Goal: Transaction & Acquisition: Download file/media

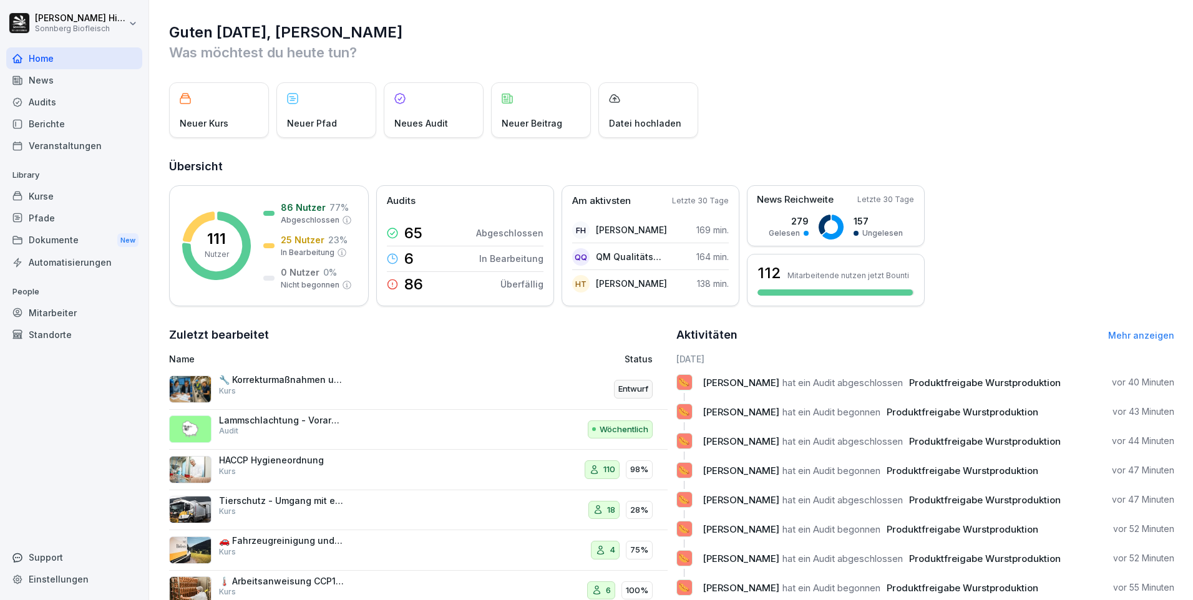
click at [79, 102] on div "Audits" at bounding box center [74, 102] width 136 height 22
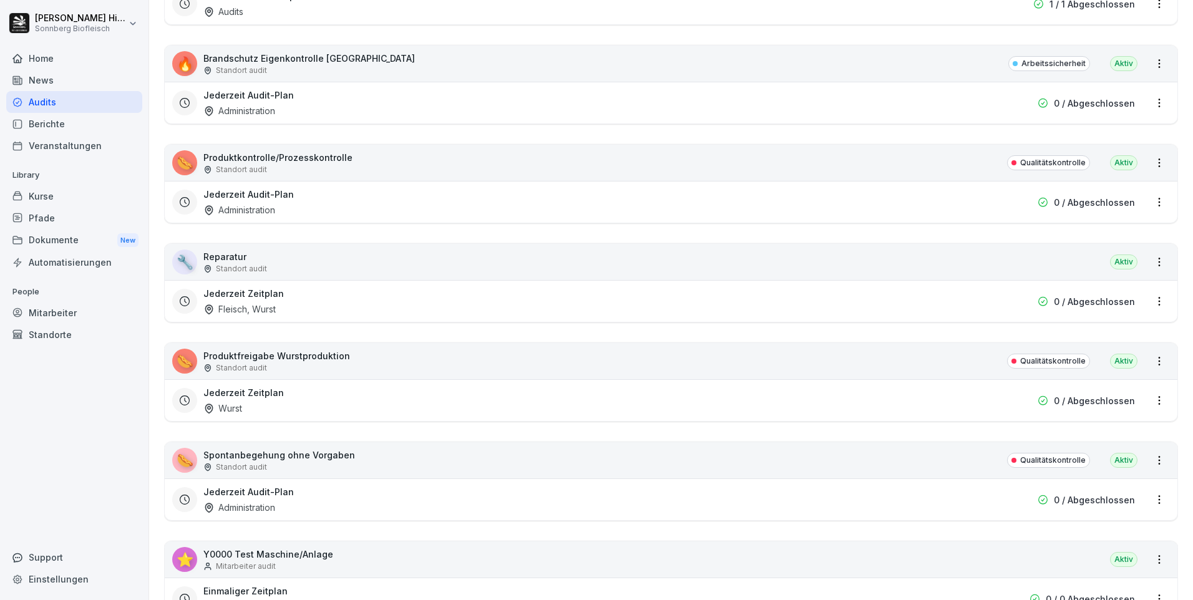
scroll to position [7860, 0]
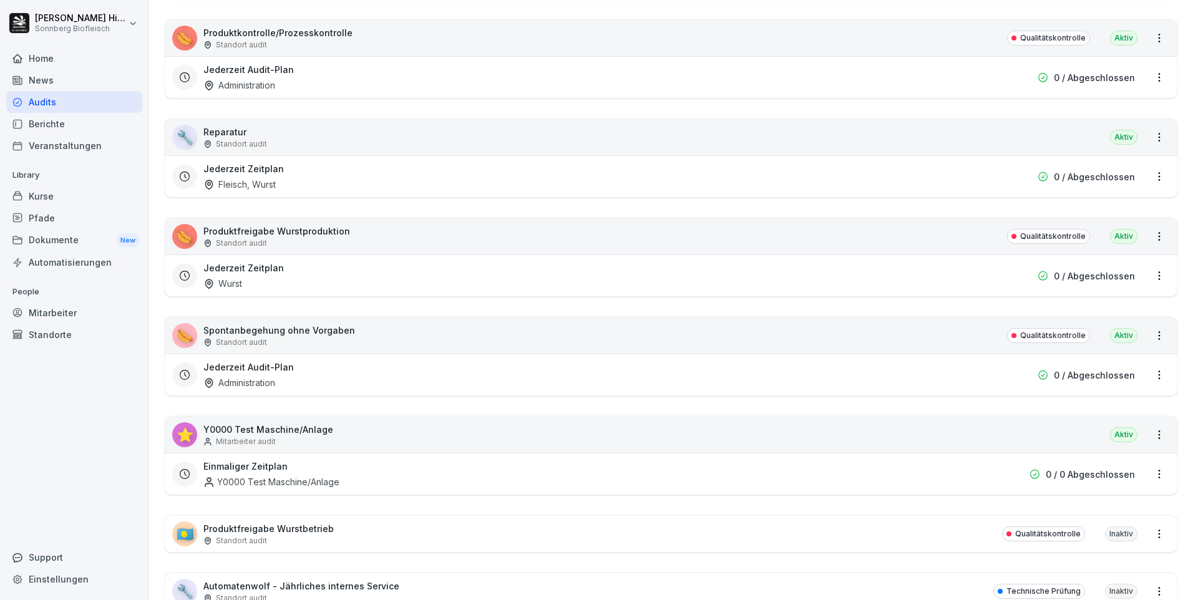
click at [308, 241] on div "Standort audit" at bounding box center [276, 243] width 147 height 11
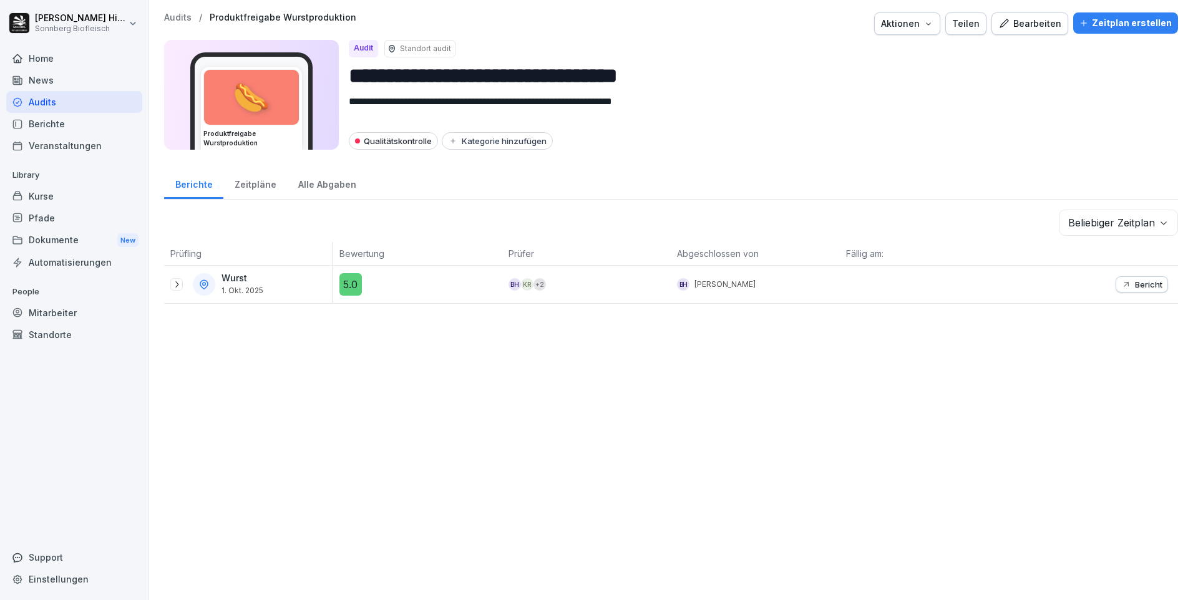
click at [179, 288] on icon at bounding box center [177, 284] width 10 height 10
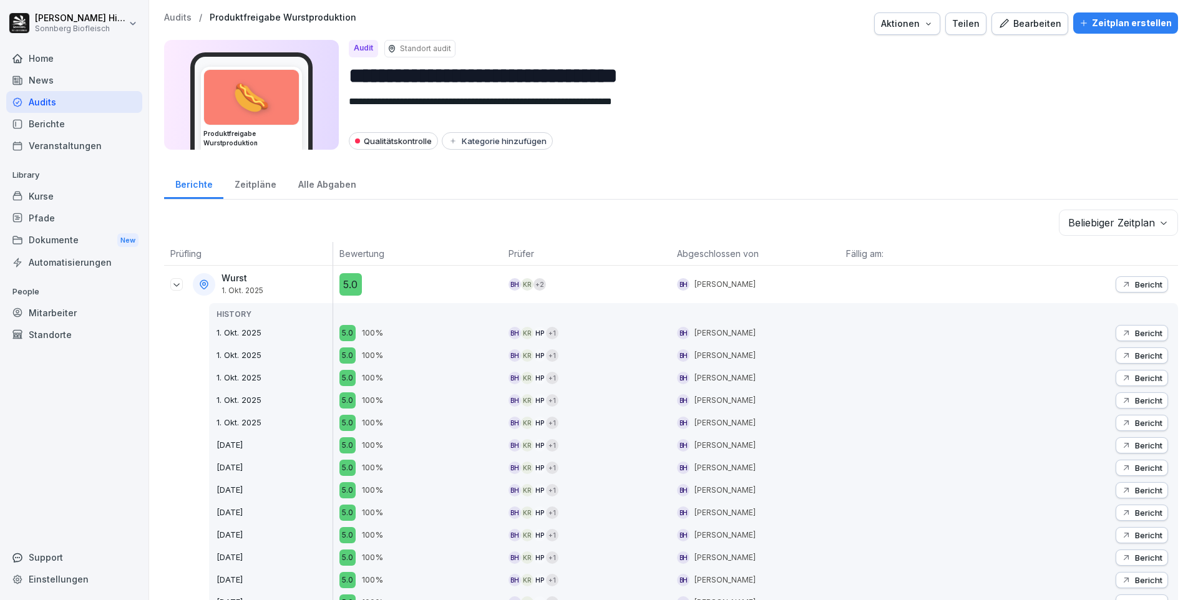
click at [1139, 282] on p "Bericht" at bounding box center [1148, 284] width 27 height 10
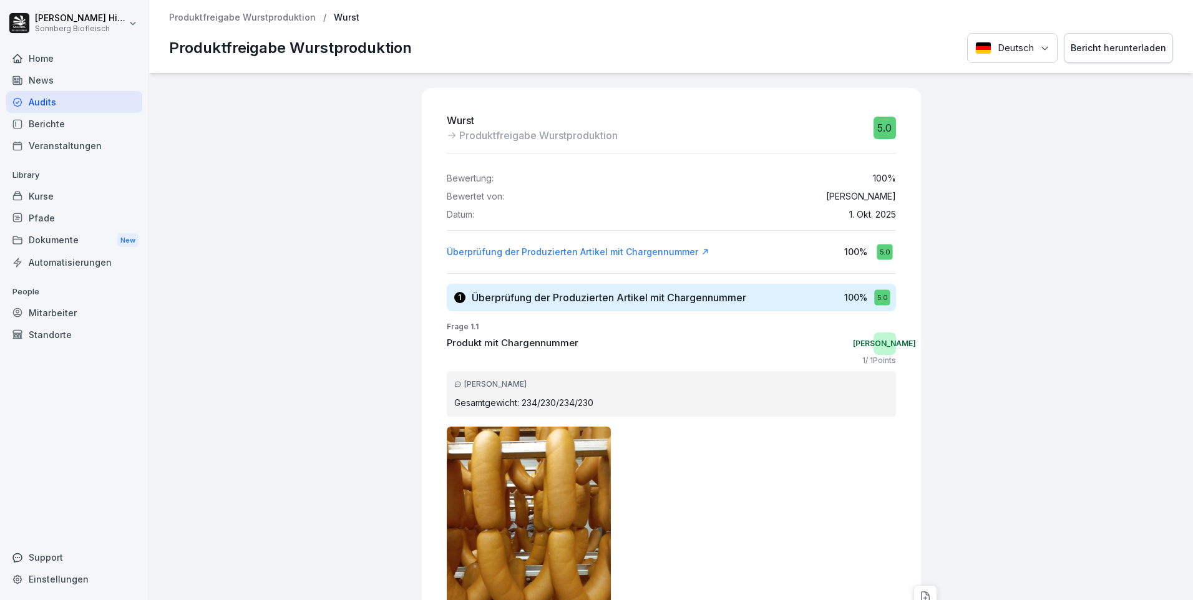
click at [1090, 49] on div "Bericht herunterladen" at bounding box center [1117, 48] width 95 height 14
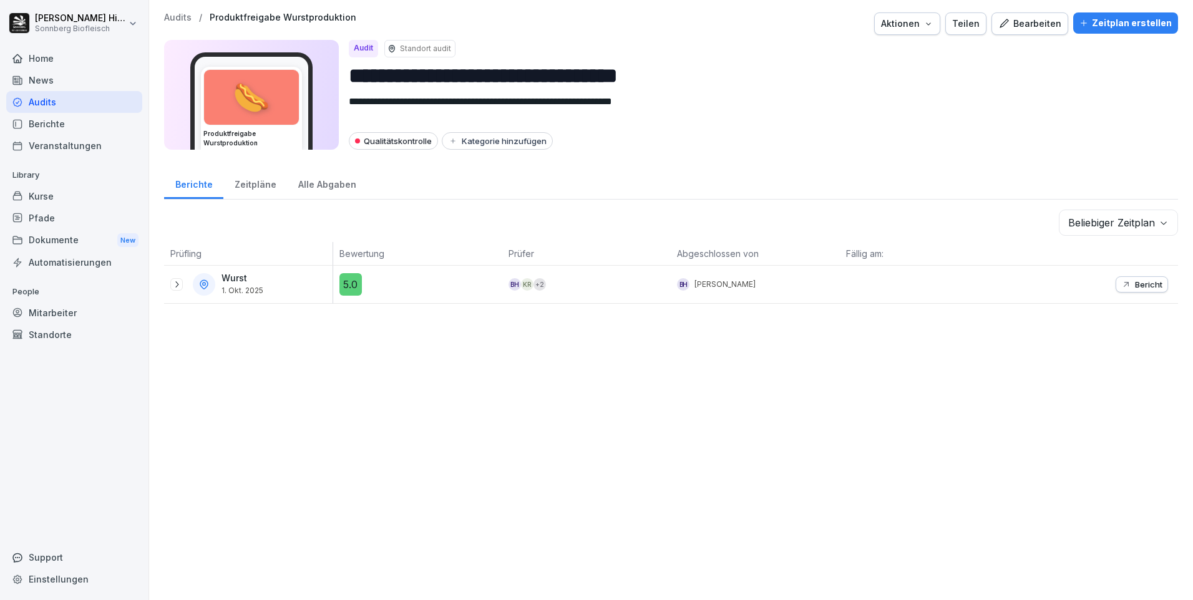
click at [172, 286] on icon at bounding box center [177, 284] width 10 height 10
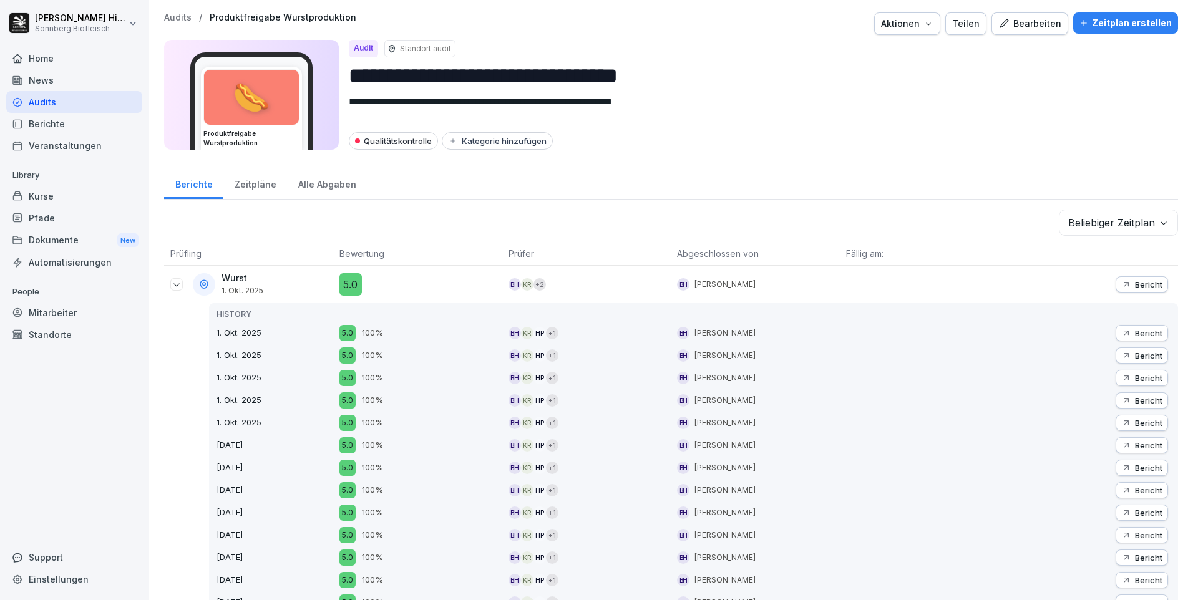
click at [1137, 336] on p "Bericht" at bounding box center [1148, 333] width 27 height 10
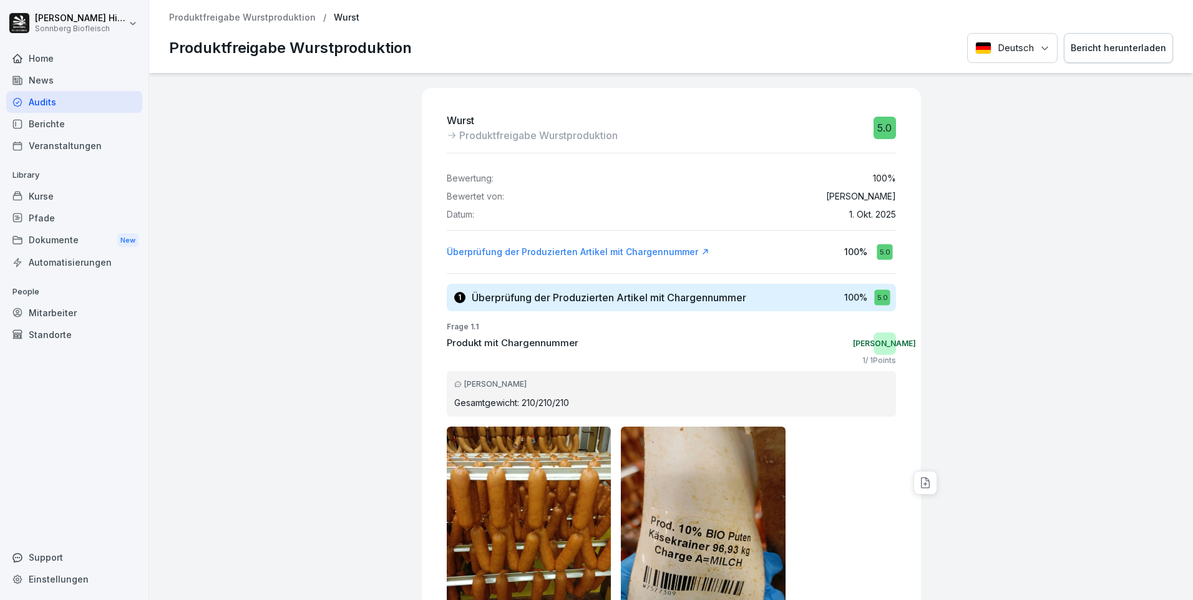
click at [1097, 55] on div "Bericht herunterladen" at bounding box center [1117, 48] width 95 height 14
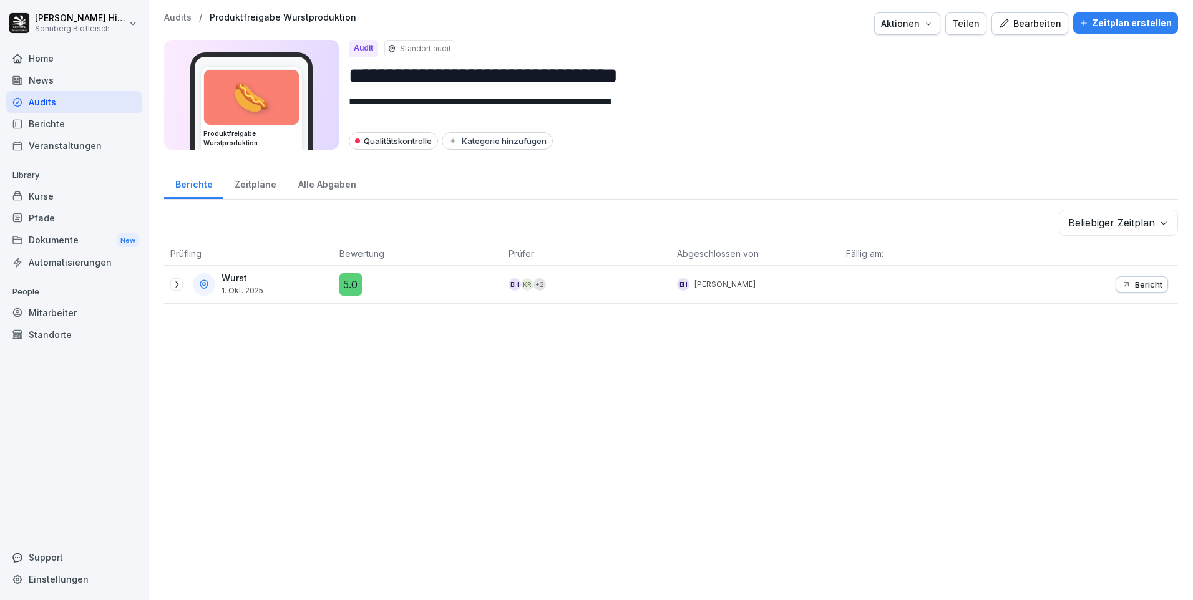
click at [173, 282] on icon at bounding box center [177, 284] width 10 height 10
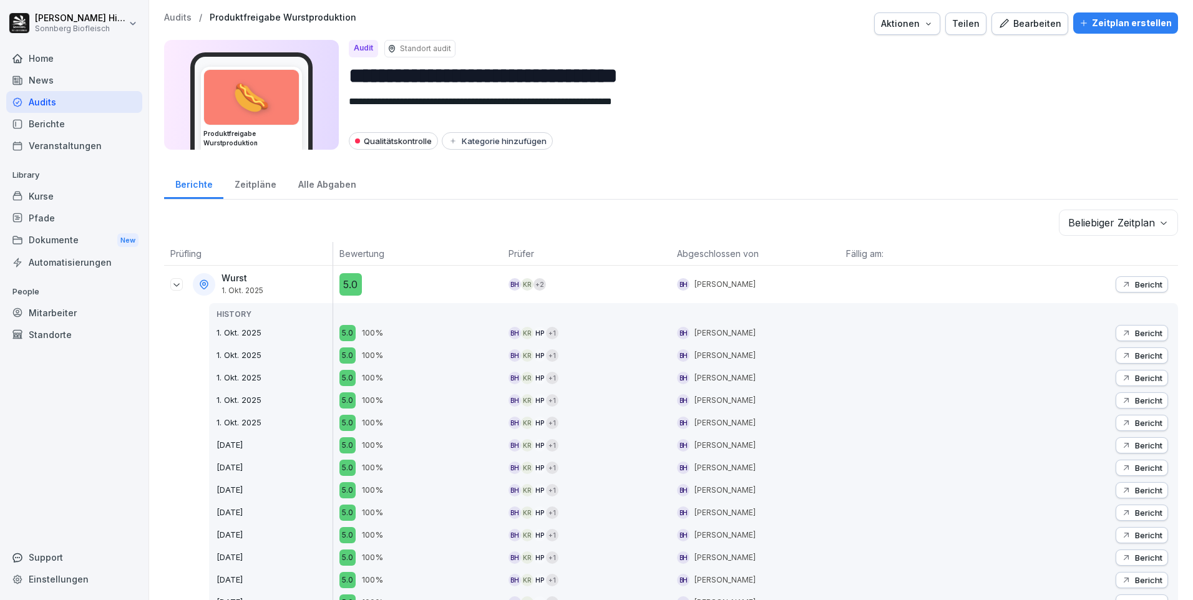
click at [1139, 356] on p "Bericht" at bounding box center [1148, 356] width 27 height 10
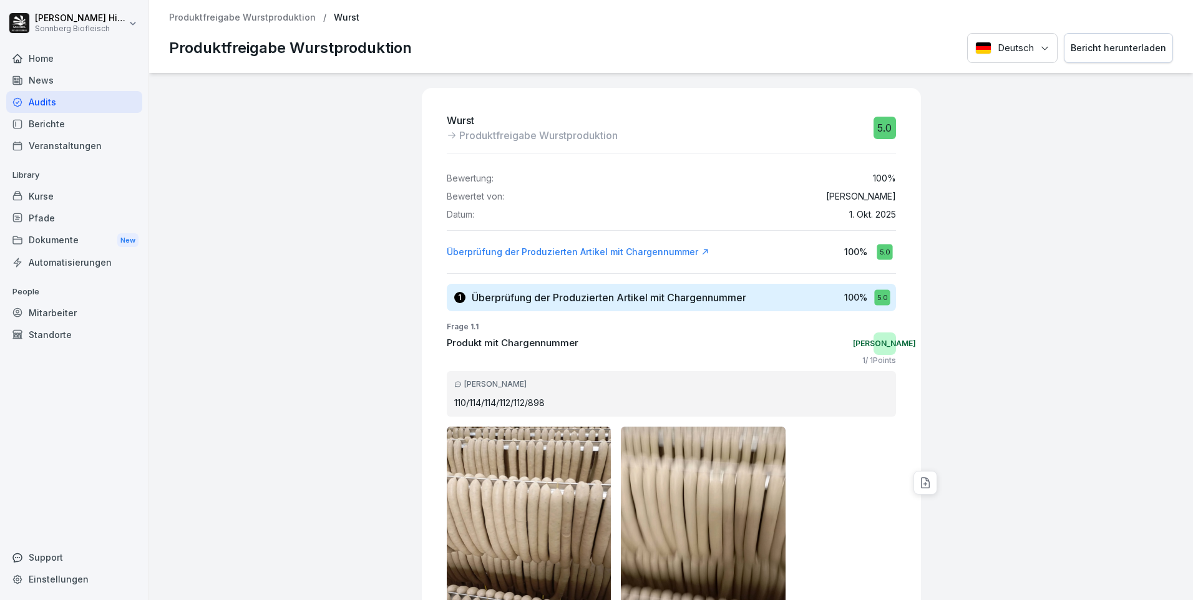
click at [1085, 53] on div "Bericht herunterladen" at bounding box center [1117, 48] width 95 height 14
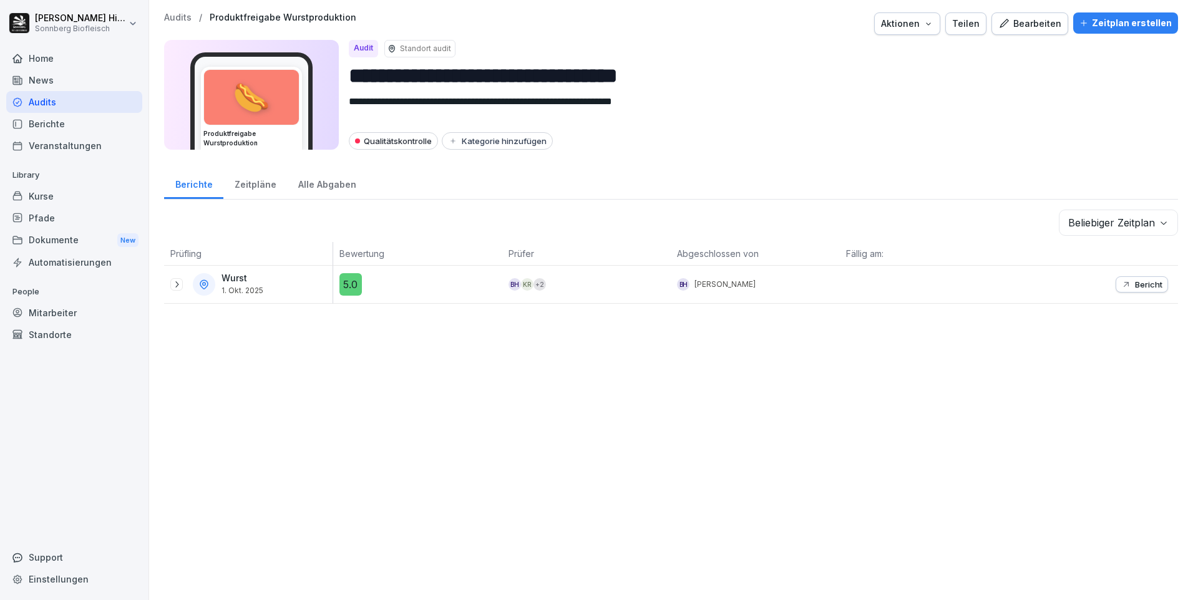
click at [176, 289] on icon at bounding box center [177, 284] width 10 height 10
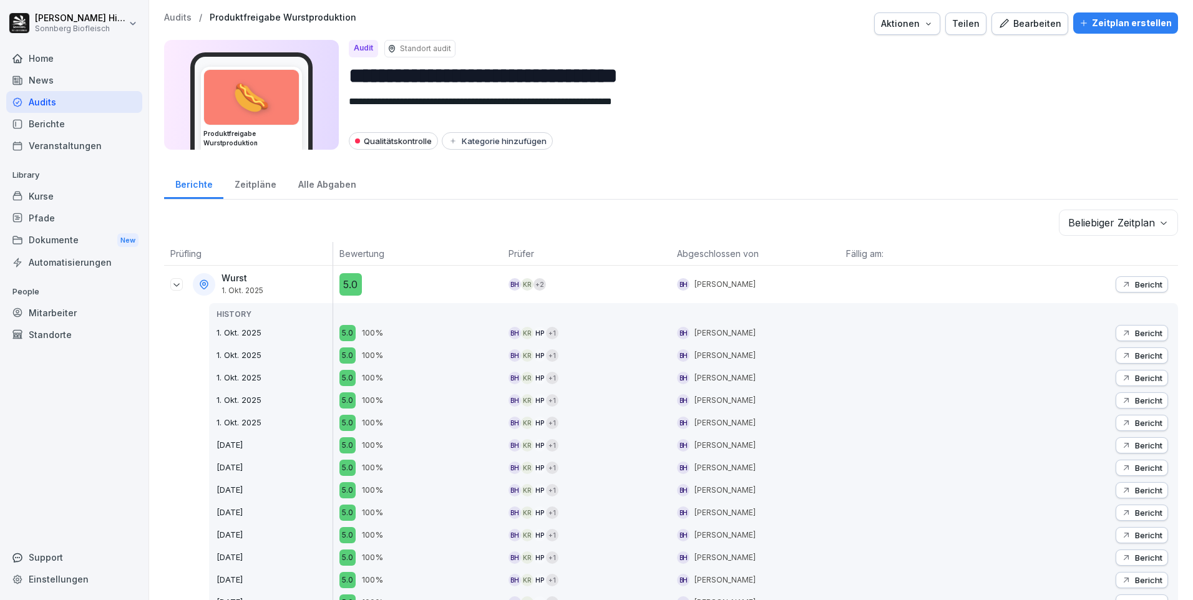
click at [1143, 382] on p "Bericht" at bounding box center [1148, 378] width 27 height 10
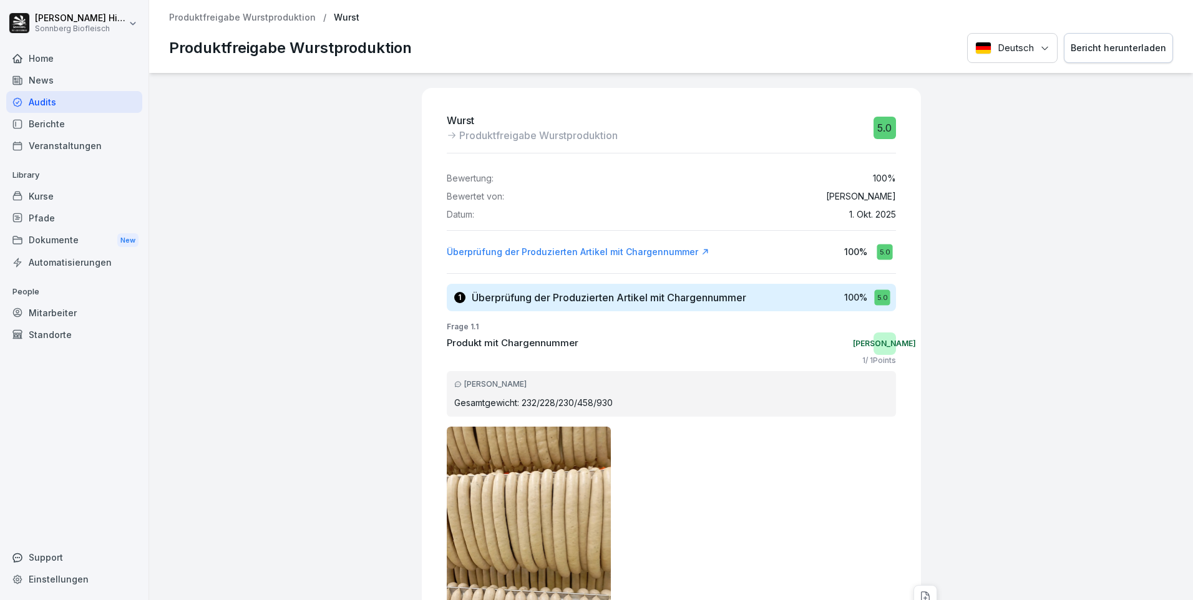
click at [1100, 47] on div "Bericht herunterladen" at bounding box center [1117, 48] width 95 height 14
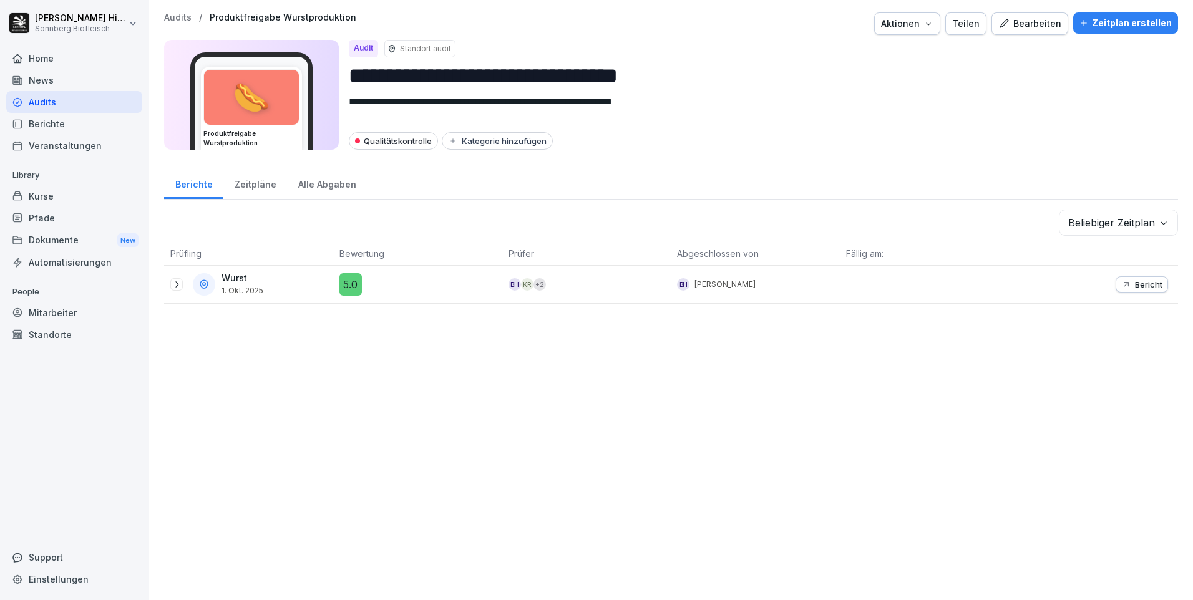
click at [173, 286] on icon at bounding box center [177, 284] width 10 height 10
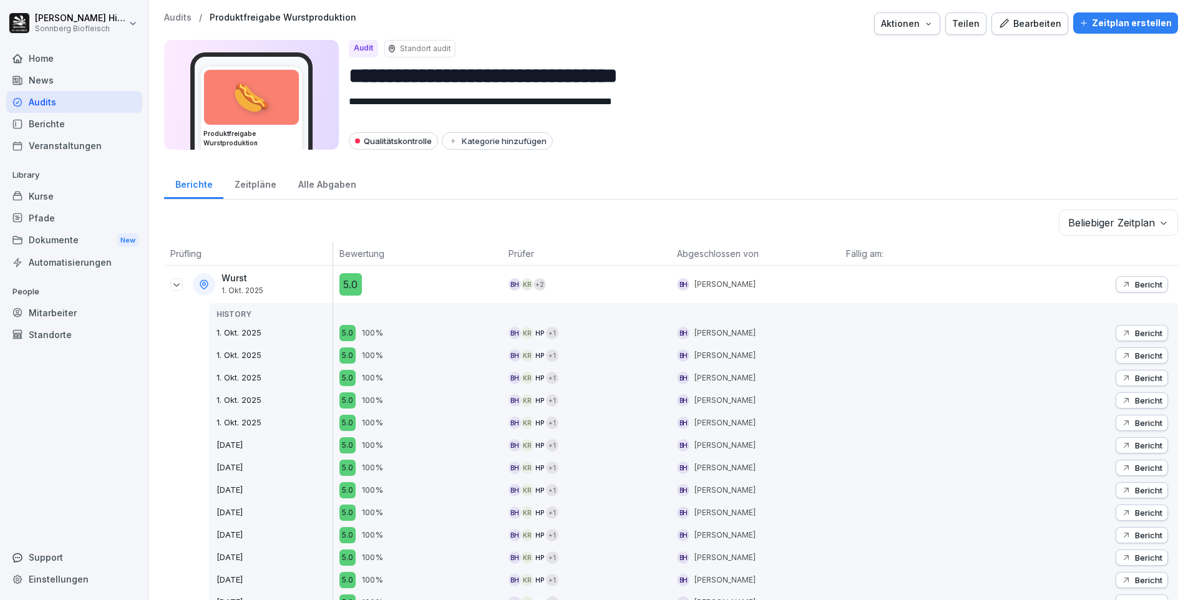
click at [1138, 402] on p "Bericht" at bounding box center [1148, 400] width 27 height 10
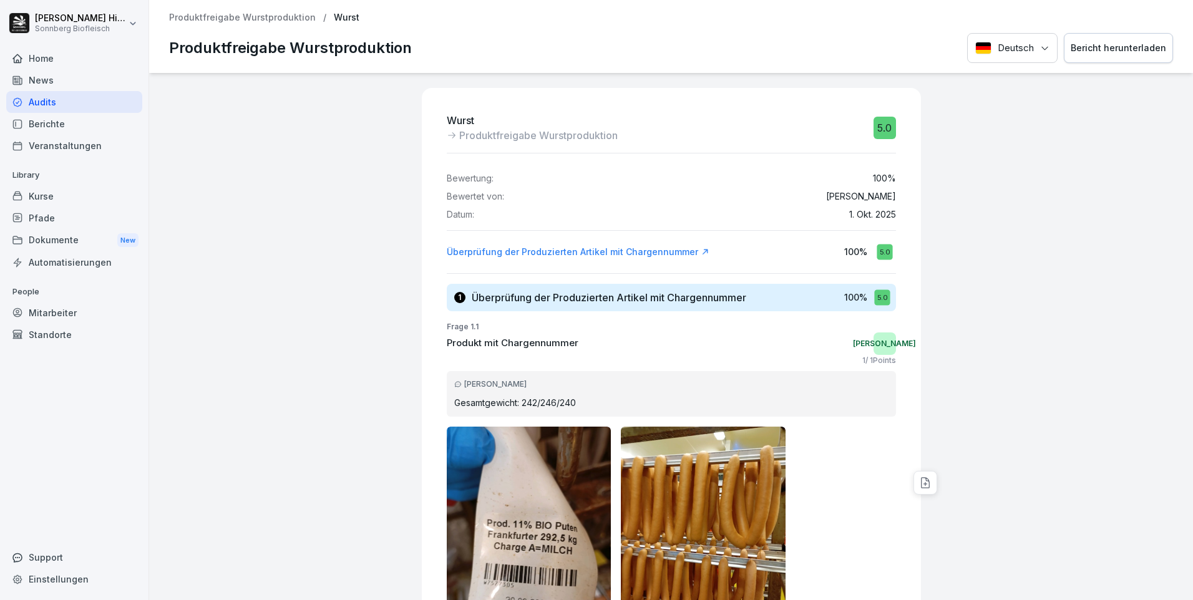
click at [1103, 52] on div "Bericht herunterladen" at bounding box center [1117, 48] width 95 height 14
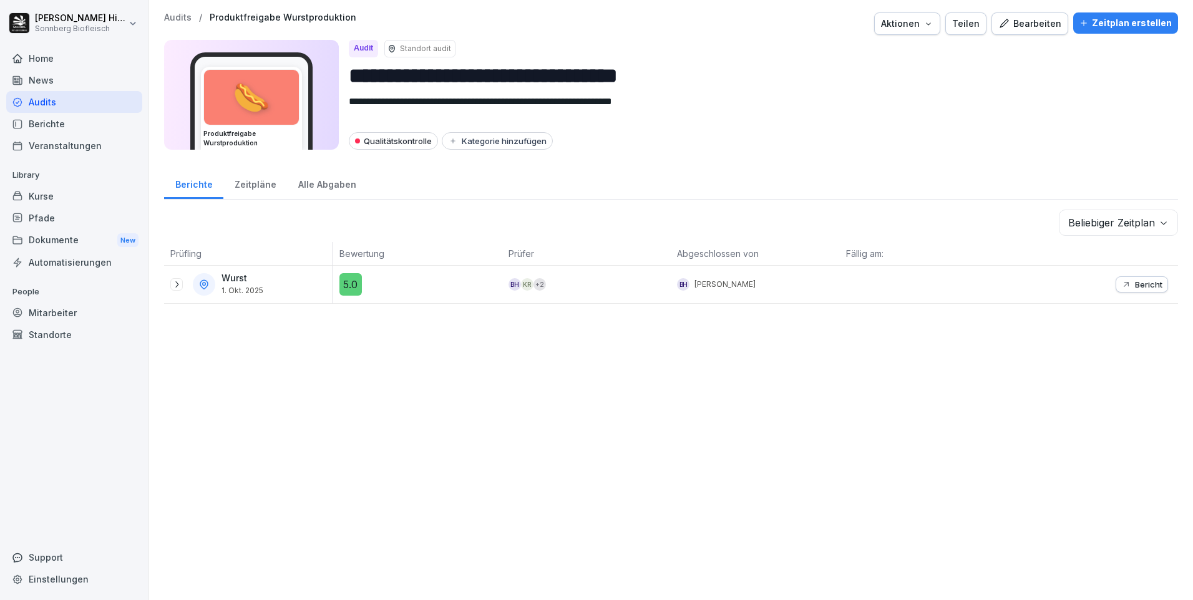
click at [179, 287] on icon at bounding box center [177, 284] width 10 height 10
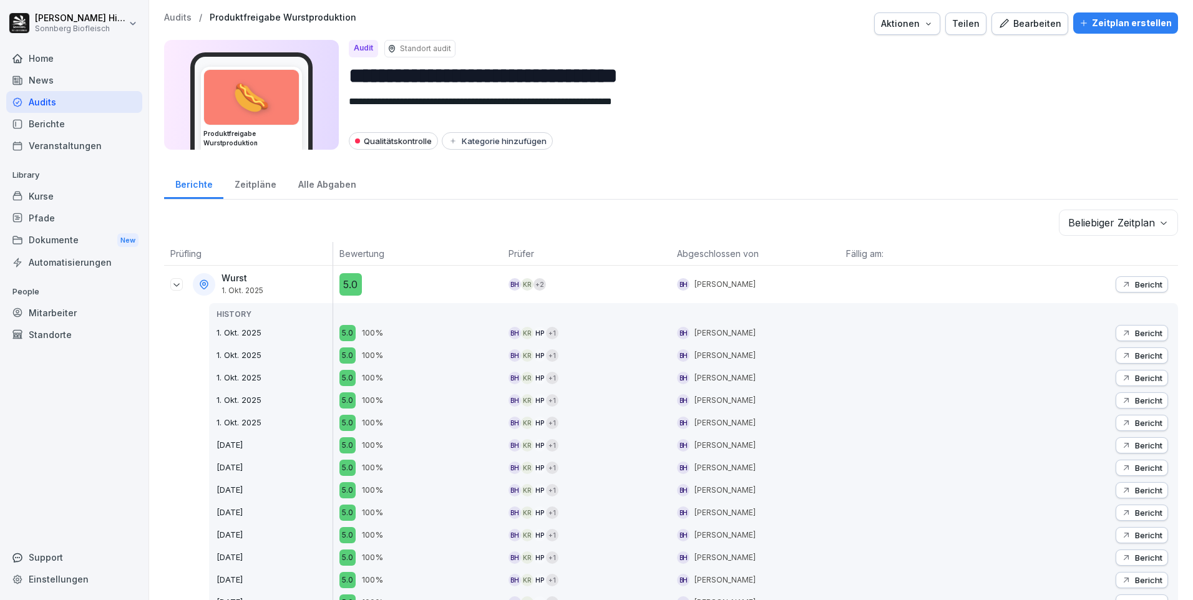
click at [1144, 421] on p "Bericht" at bounding box center [1148, 423] width 27 height 10
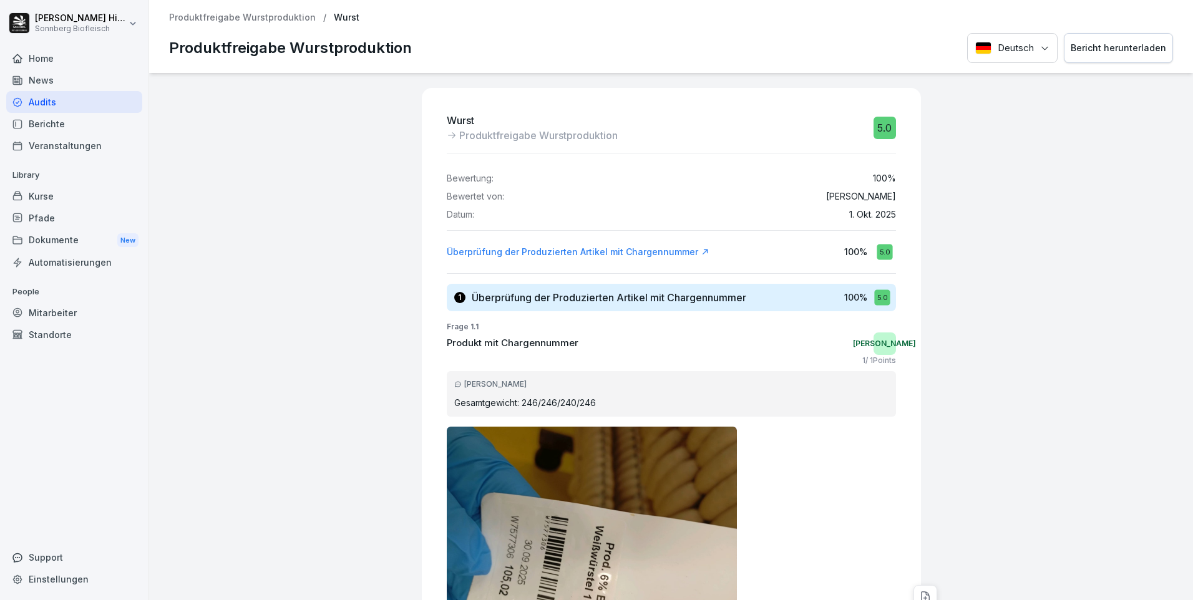
click at [1119, 52] on div "Bericht herunterladen" at bounding box center [1117, 48] width 95 height 14
